Goal: Check status: Check status

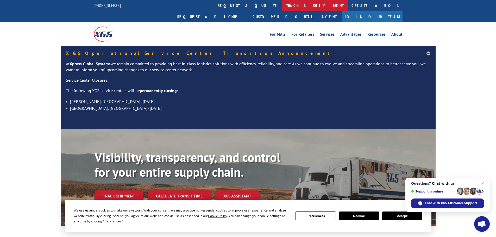
click at [283, 7] on link "track a shipment" at bounding box center [315, 5] width 65 height 11
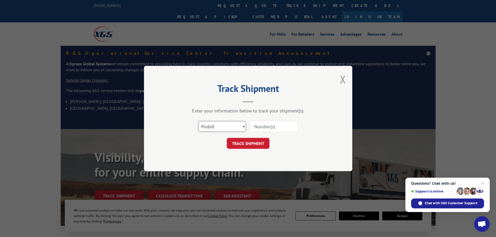
click at [242, 127] on select "Select category... Probill BOL PO" at bounding box center [222, 126] width 48 height 11
click at [198, 121] on select "Select category... Probill BOL PO" at bounding box center [222, 126] width 48 height 11
click at [233, 126] on select "Select category... Probill BOL PO" at bounding box center [222, 126] width 48 height 11
select select "bol"
click at [198, 121] on select "Select category... Probill BOL PO" at bounding box center [222, 126] width 48 height 11
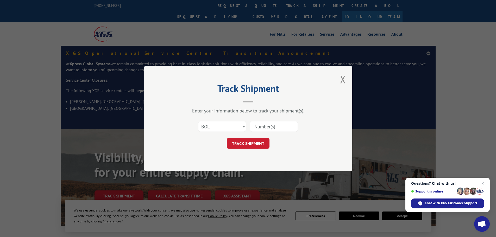
click at [265, 128] on input at bounding box center [274, 126] width 48 height 11
paste input "6008647"
type input "6008647"
click at [262, 145] on button "TRACK SHIPMENT" at bounding box center [248, 143] width 43 height 11
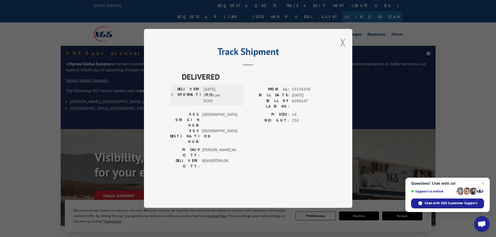
click at [343, 49] on button "Close modal" at bounding box center [343, 42] width 6 height 14
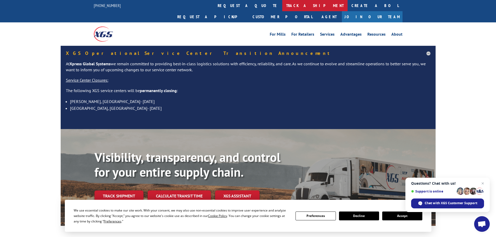
click at [283, 4] on link "track a shipment" at bounding box center [315, 5] width 65 height 11
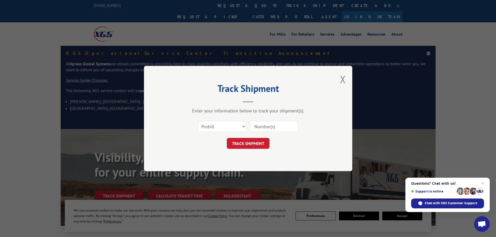
click at [263, 126] on input at bounding box center [274, 126] width 48 height 11
click at [243, 125] on select "Select category... Probill BOL PO" at bounding box center [222, 126] width 48 height 11
select select "bol"
click at [198, 121] on select "Select category... Probill BOL PO" at bounding box center [222, 126] width 48 height 11
click at [260, 130] on input at bounding box center [274, 126] width 48 height 11
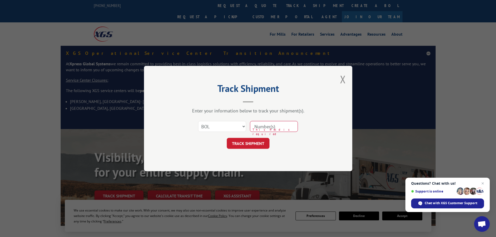
paste input "6008647"
type input "6008647"
click at [253, 146] on button "TRACK SHIPMENT" at bounding box center [248, 143] width 43 height 11
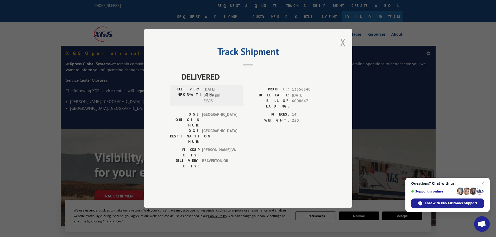
click at [344, 49] on button "Close modal" at bounding box center [343, 42] width 6 height 14
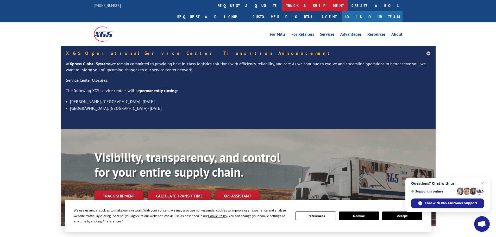
click at [283, 5] on link "track a shipment" at bounding box center [315, 5] width 65 height 11
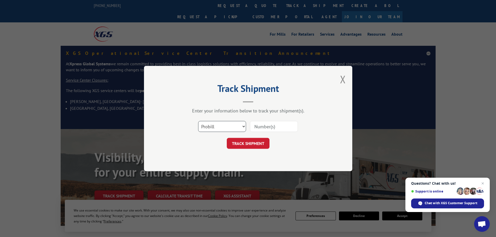
click at [222, 129] on select "Select category... Probill BOL PO" at bounding box center [222, 126] width 48 height 11
select select "po"
click at [198, 121] on select "Select category... Probill BOL PO" at bounding box center [222, 126] width 48 height 11
click at [260, 124] on input at bounding box center [274, 126] width 48 height 11
type input "01532460"
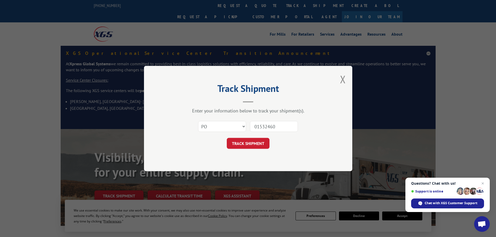
click button "TRACK SHIPMENT" at bounding box center [248, 143] width 43 height 11
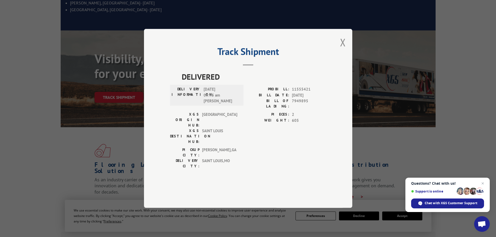
scroll to position [104, 0]
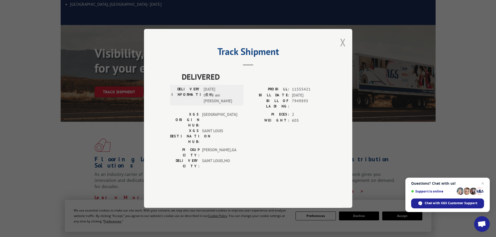
click at [342, 49] on button "Close modal" at bounding box center [343, 42] width 6 height 14
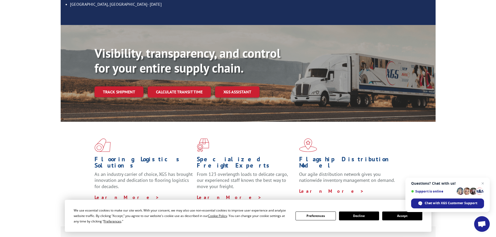
scroll to position [0, 0]
